Goal: Information Seeking & Learning: Check status

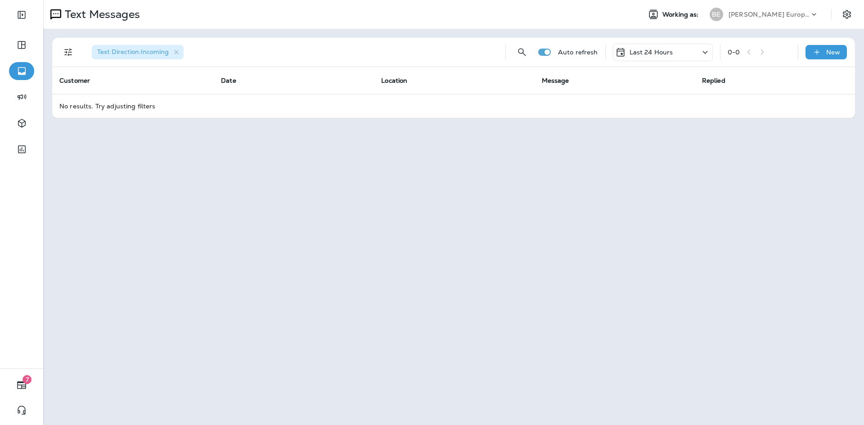
click at [637, 54] on p "Last 24 Hours" at bounding box center [651, 52] width 44 height 7
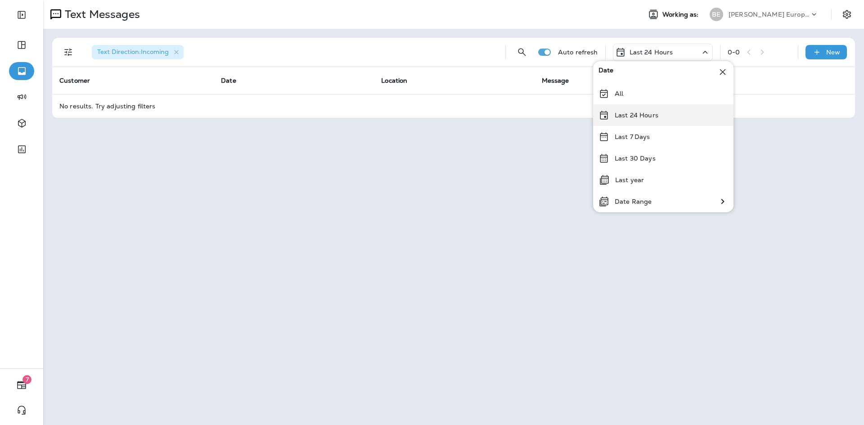
click at [631, 112] on p "Last 24 Hours" at bounding box center [637, 115] width 44 height 7
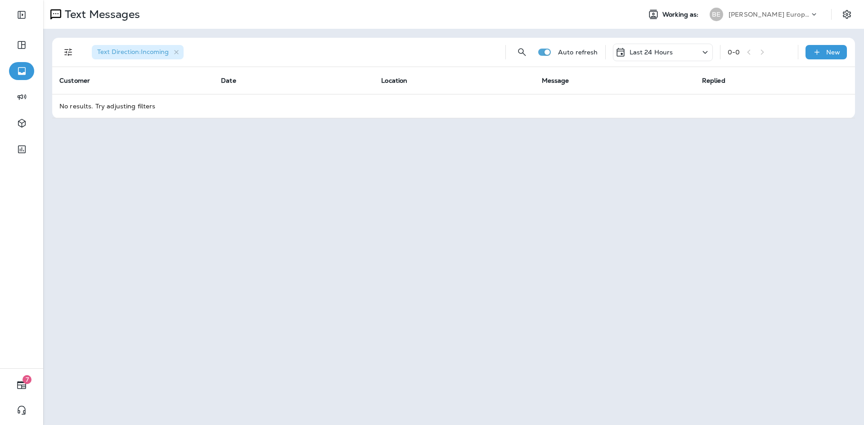
click at [650, 49] on p "Last 24 Hours" at bounding box center [651, 52] width 44 height 7
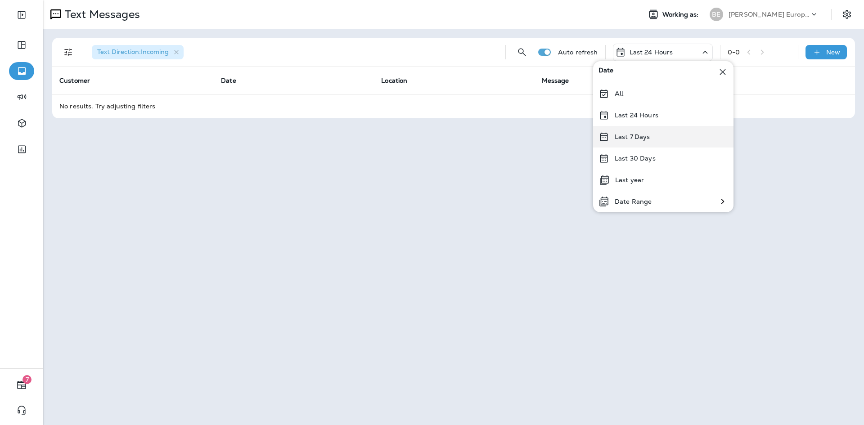
click at [645, 134] on p "Last 7 Days" at bounding box center [633, 136] width 36 height 7
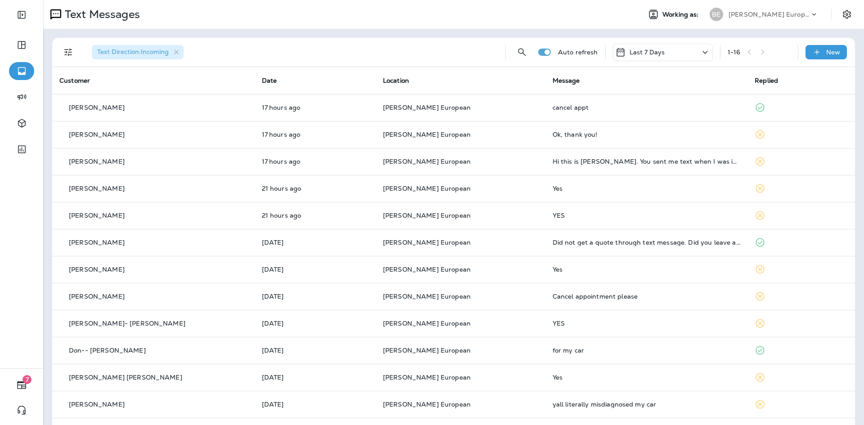
click at [645, 53] on p "Last 7 Days" at bounding box center [647, 52] width 36 height 7
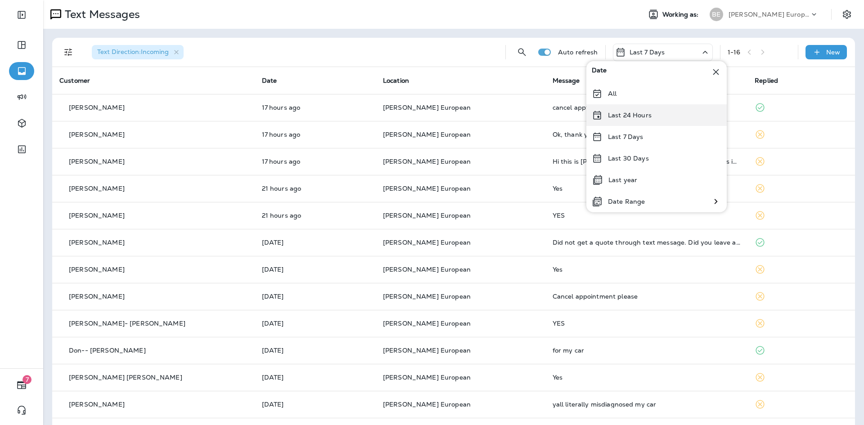
click at [625, 115] on p "Last 24 Hours" at bounding box center [630, 115] width 44 height 7
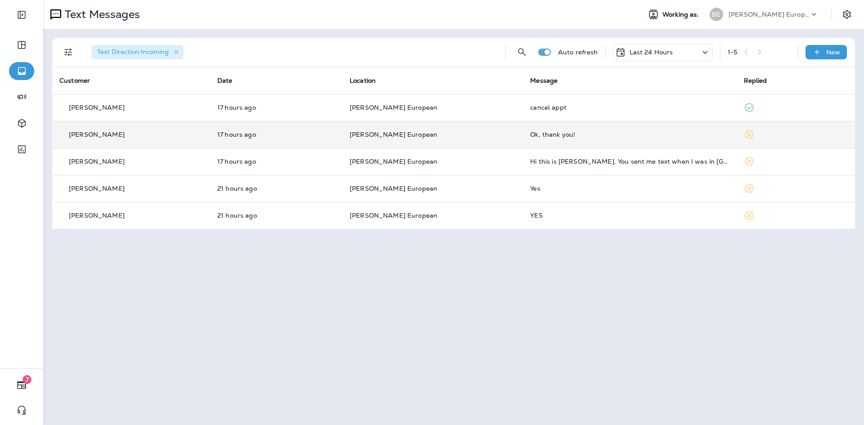
click at [569, 132] on div "Ok, thank you!" at bounding box center [629, 134] width 199 height 7
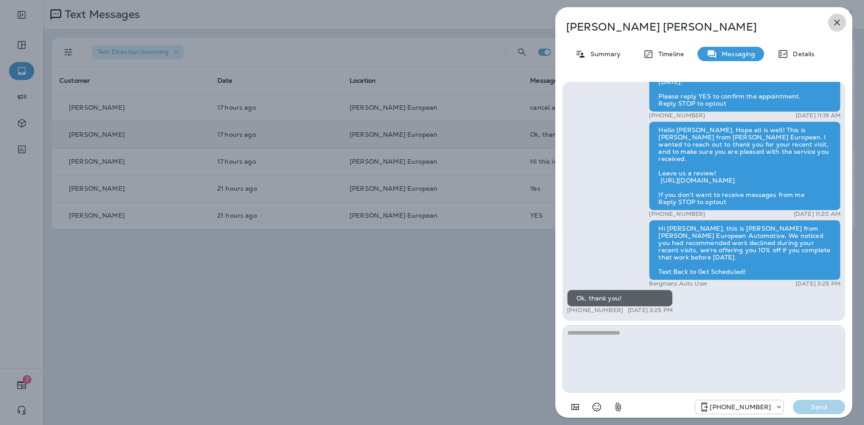
click at [831, 23] on button "button" at bounding box center [837, 22] width 18 height 18
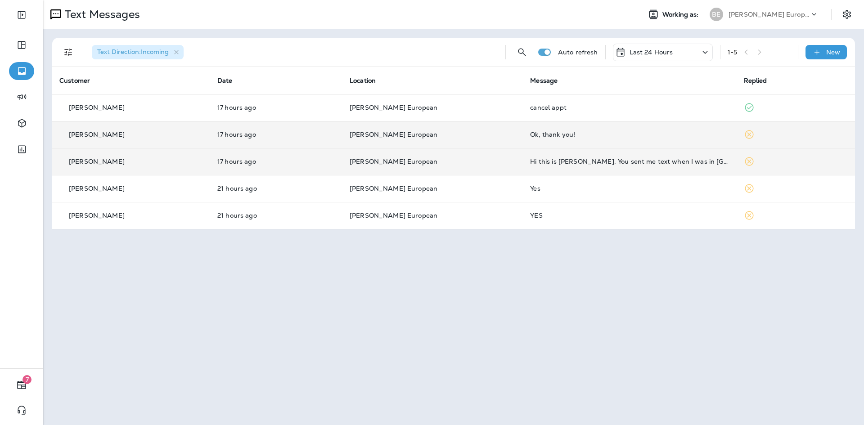
click at [563, 163] on div "Hi this is [PERSON_NAME]. You sent me text when I was in [GEOGRAPHIC_DATA]. I j…" at bounding box center [629, 161] width 199 height 7
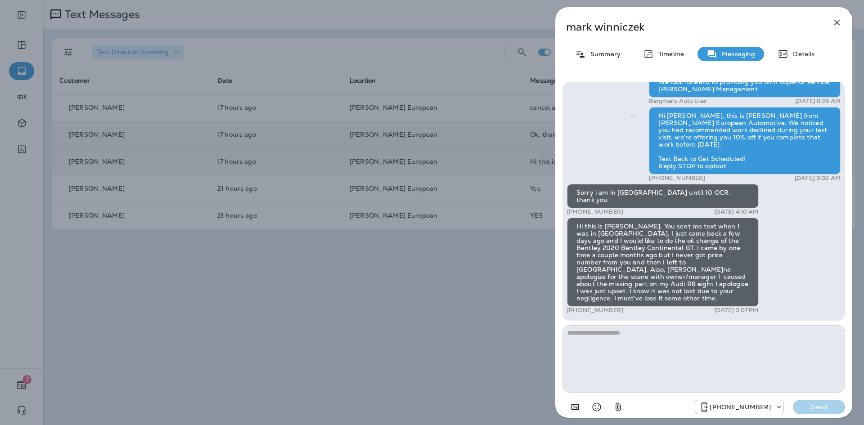
click at [833, 21] on icon "button" at bounding box center [836, 22] width 11 height 11
